Goal: Task Accomplishment & Management: Use online tool/utility

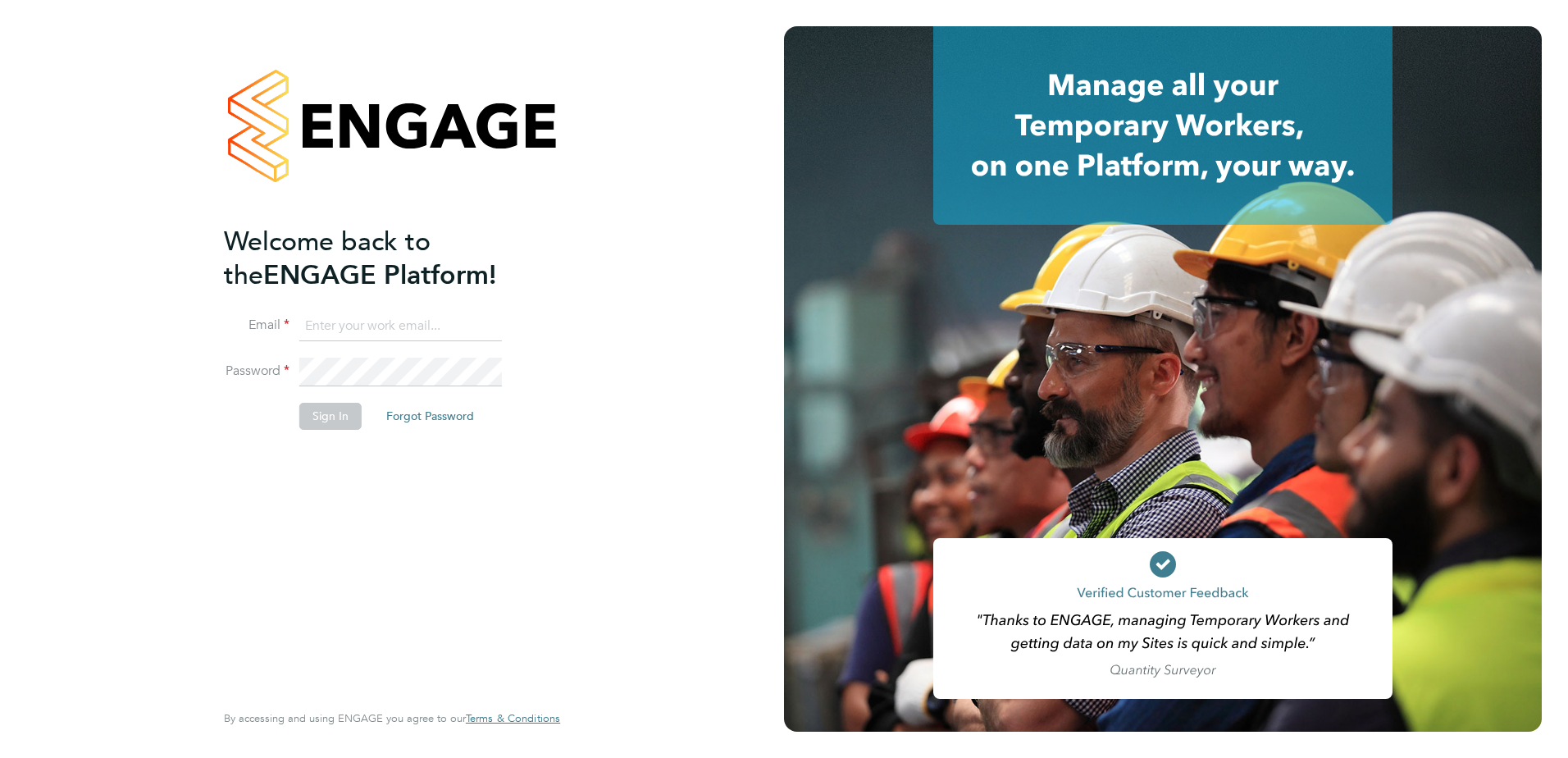
type input "[PERSON_NAME][EMAIL_ADDRESS][PERSON_NAME][DOMAIN_NAME]"
click at [330, 417] on button "Sign In" at bounding box center [331, 416] width 63 height 26
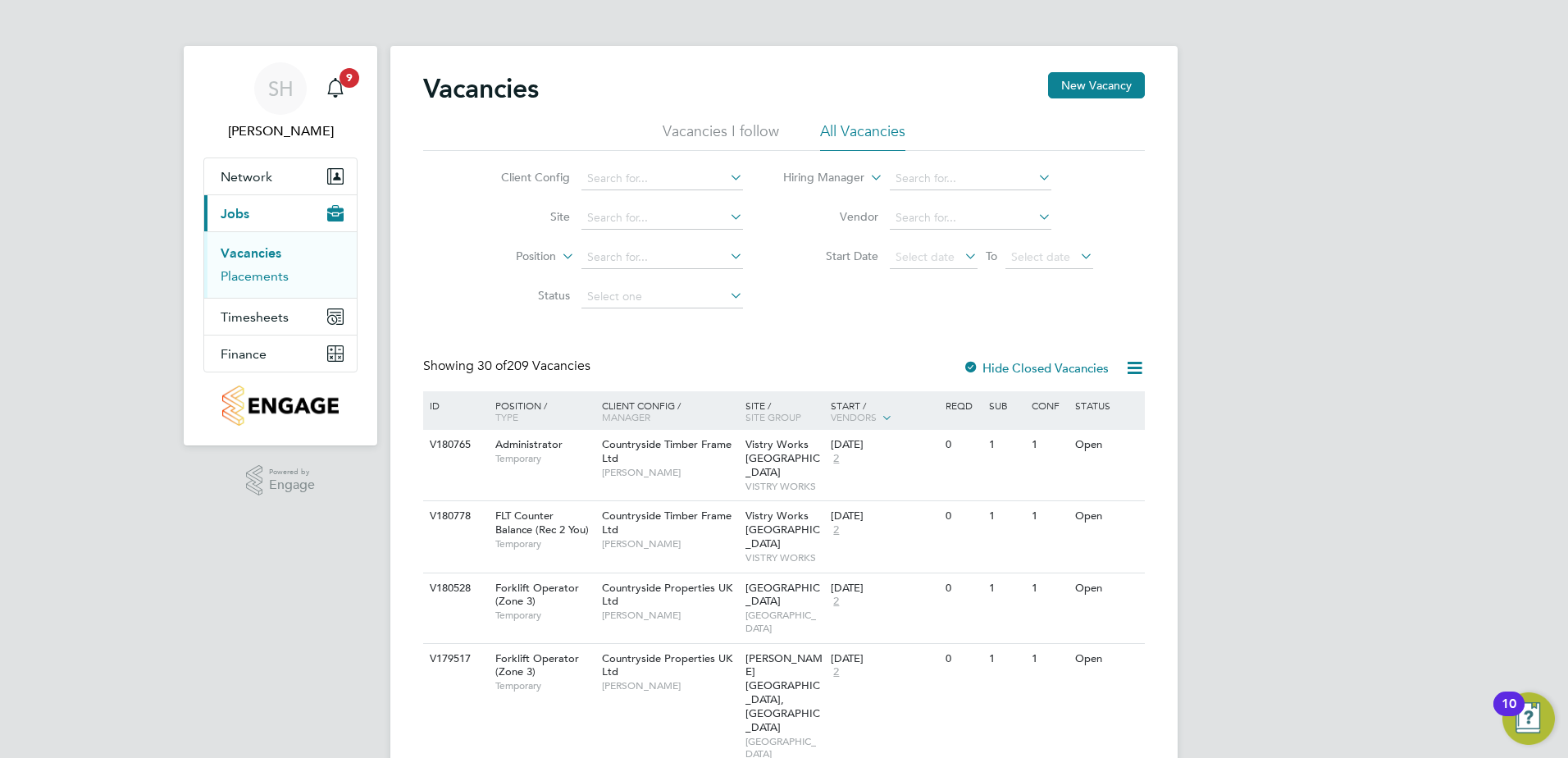
click at [267, 274] on link "Placements" at bounding box center [255, 275] width 68 height 15
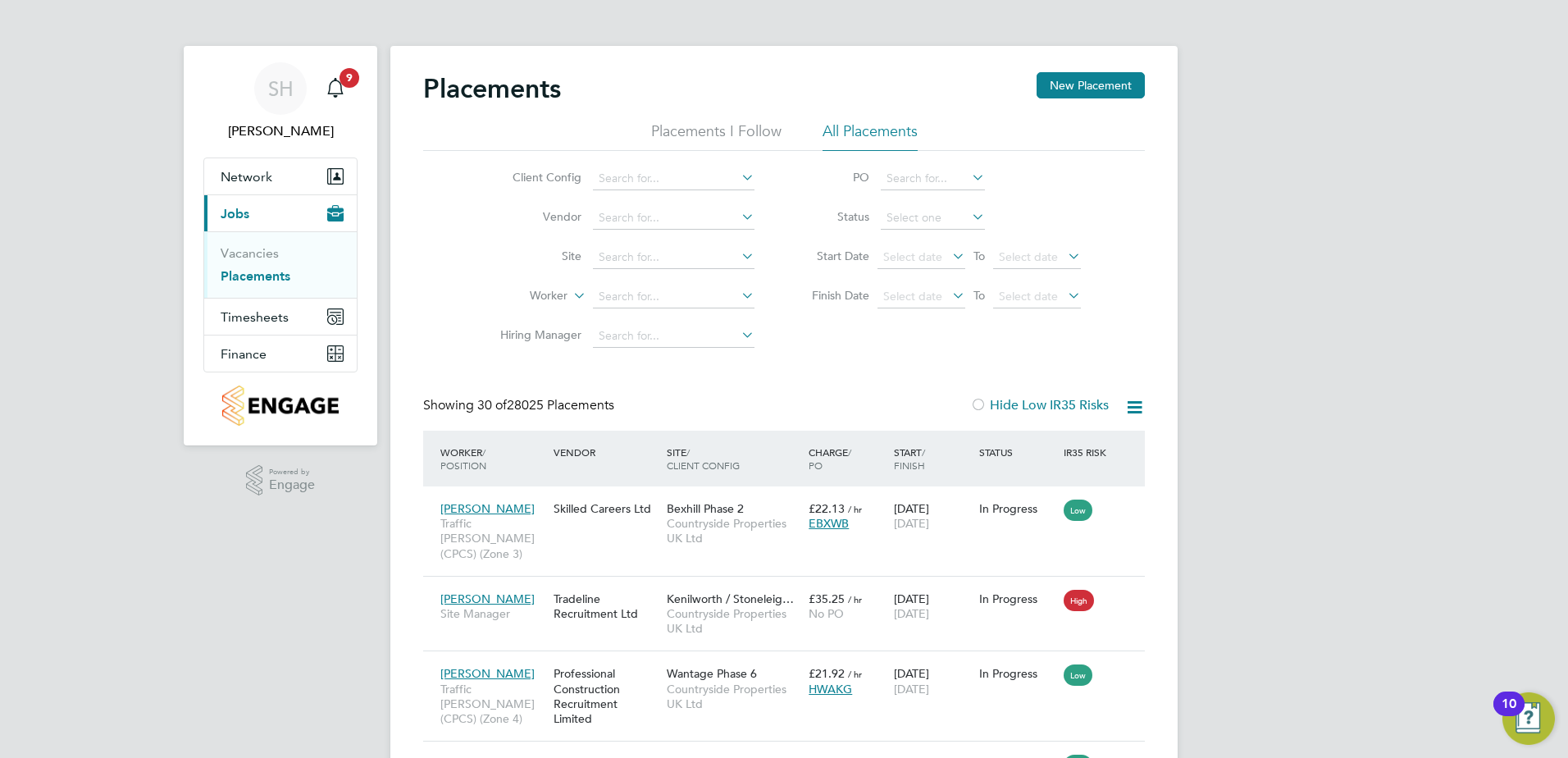
click at [1136, 411] on icon at bounding box center [1135, 407] width 21 height 21
click at [1096, 446] on li "Download Placements Report" at bounding box center [1054, 446] width 175 height 23
click at [1089, 340] on div "Client Config Vendor Site Worker Hiring Manager PO Status Start Date Select dat…" at bounding box center [784, 254] width 722 height 205
click at [969, 218] on icon at bounding box center [969, 216] width 0 height 23
click at [969, 212] on icon at bounding box center [969, 216] width 0 height 23
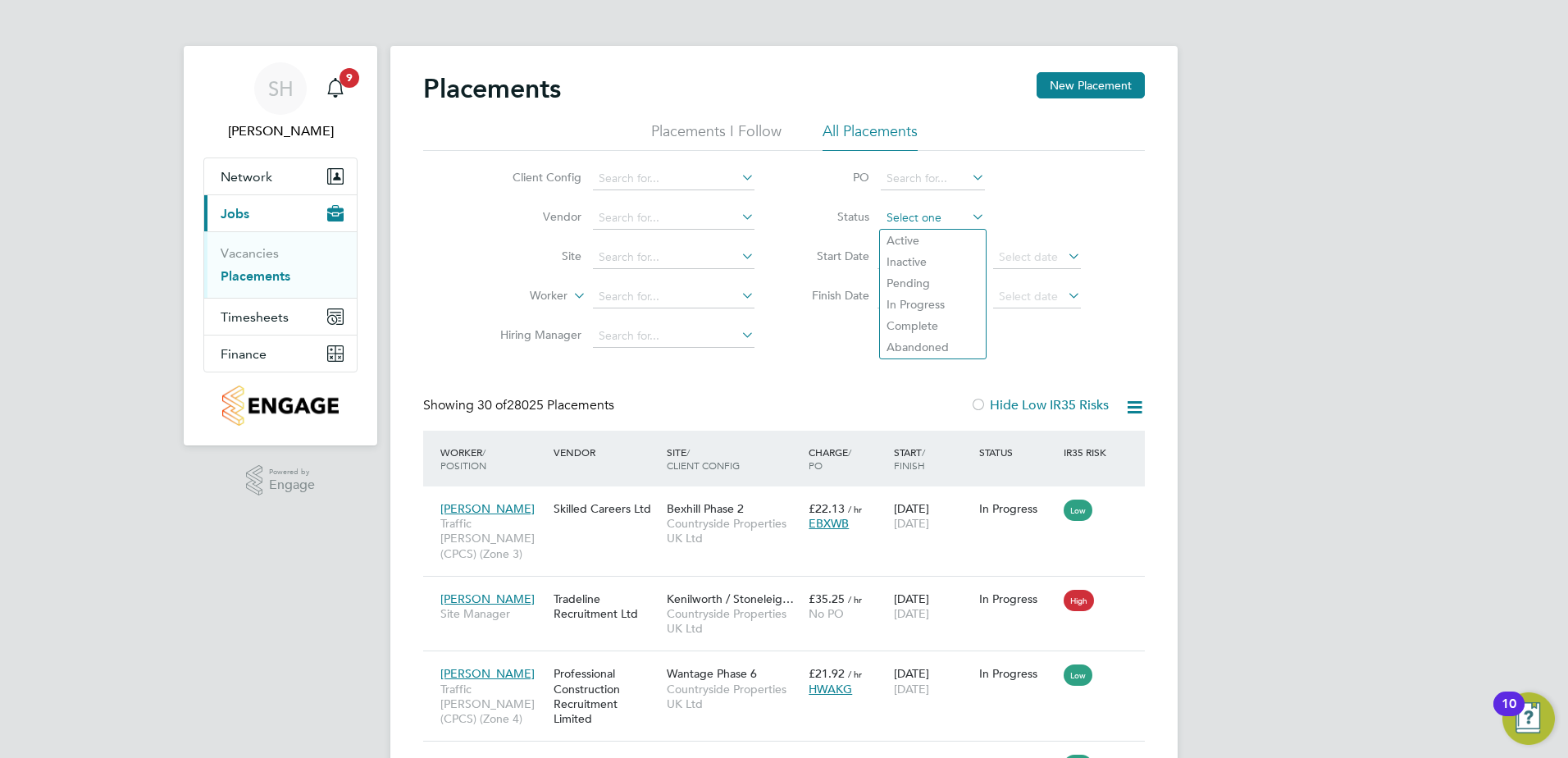
click at [924, 220] on input at bounding box center [933, 217] width 104 height 23
click at [909, 239] on li "Active" at bounding box center [933, 241] width 106 height 22
type input "Active"
click at [1136, 404] on icon at bounding box center [1135, 407] width 21 height 21
click at [1068, 445] on li "Download Placements Report" at bounding box center [1054, 446] width 175 height 23
